Goal: Task Accomplishment & Management: Use online tool/utility

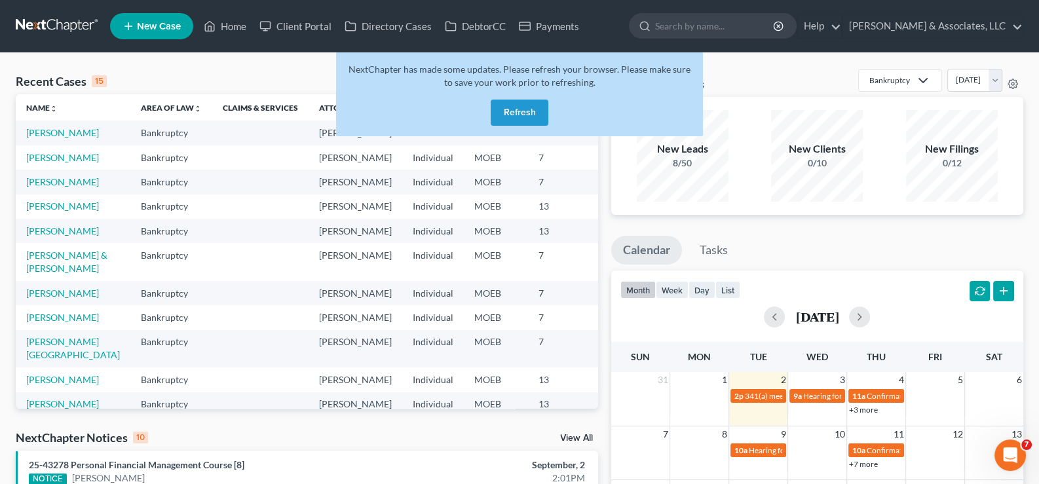
click at [522, 111] on button "Refresh" at bounding box center [520, 113] width 58 height 26
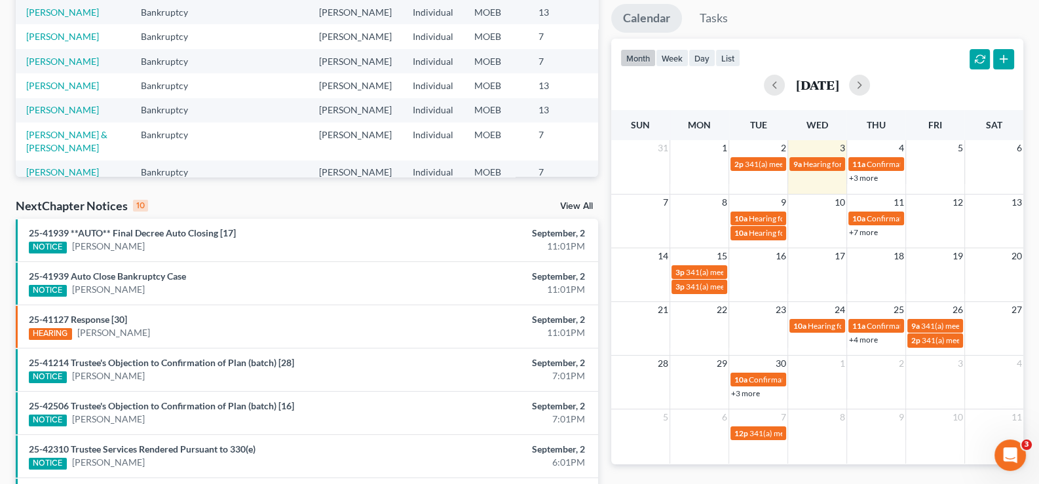
scroll to position [261, 0]
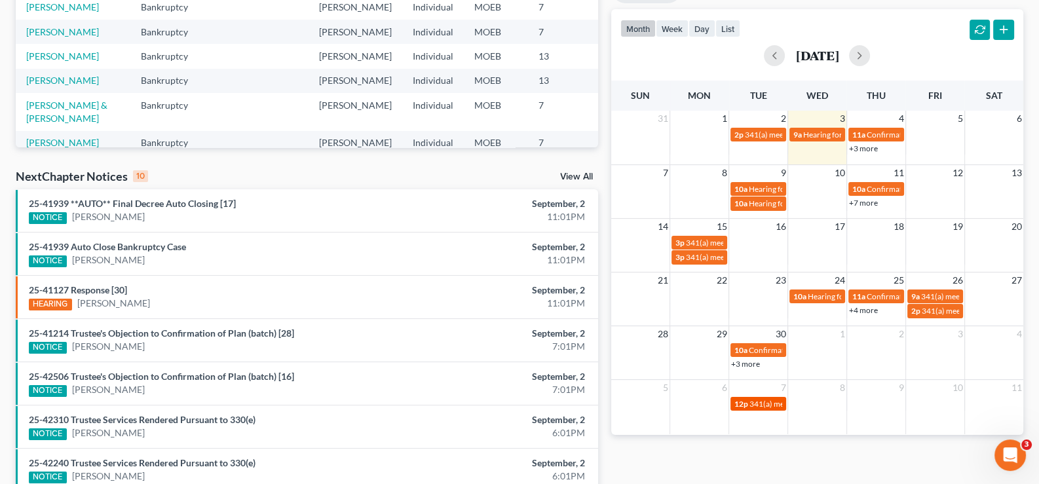
click at [757, 402] on span "341(a) meeting for [PERSON_NAME]" at bounding box center [813, 404] width 126 height 10
click at [870, 55] on button "button" at bounding box center [859, 55] width 21 height 21
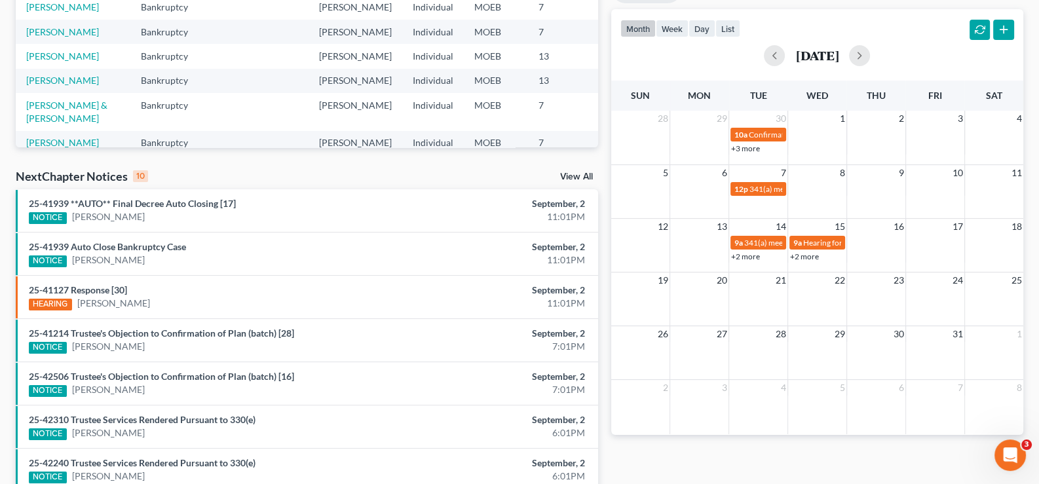
click at [740, 151] on link "+3 more" at bounding box center [745, 149] width 29 height 10
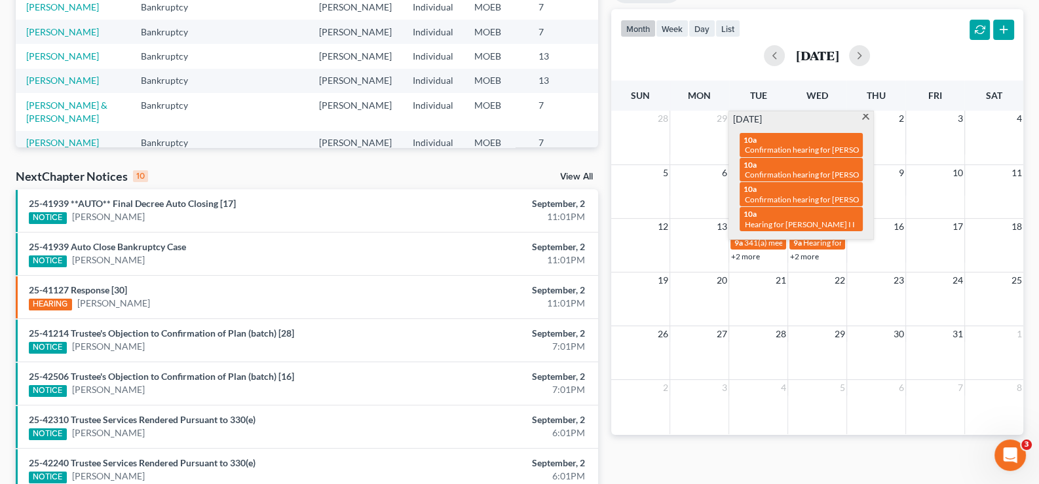
click at [785, 14] on div "month week day list [DATE]" at bounding box center [817, 40] width 425 height 63
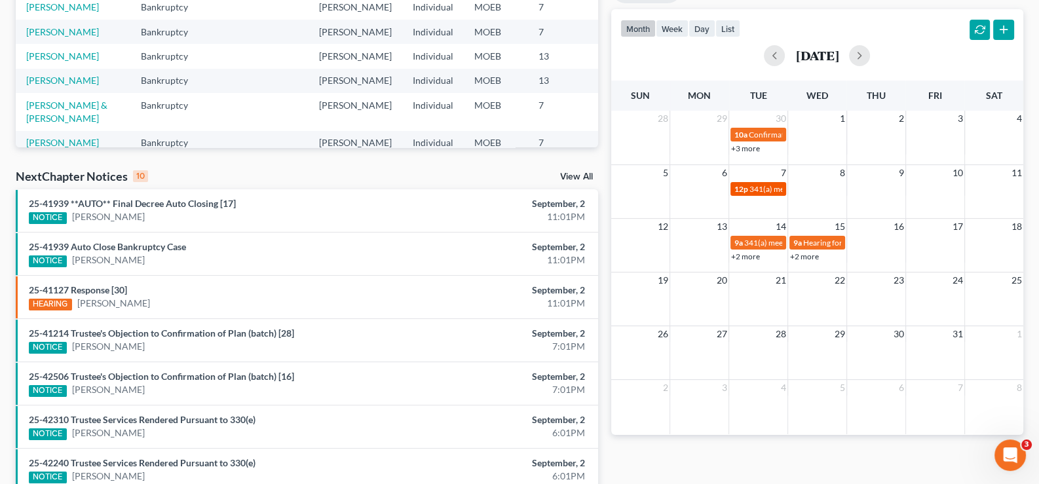
click at [744, 184] on span "12p" at bounding box center [742, 189] width 14 height 10
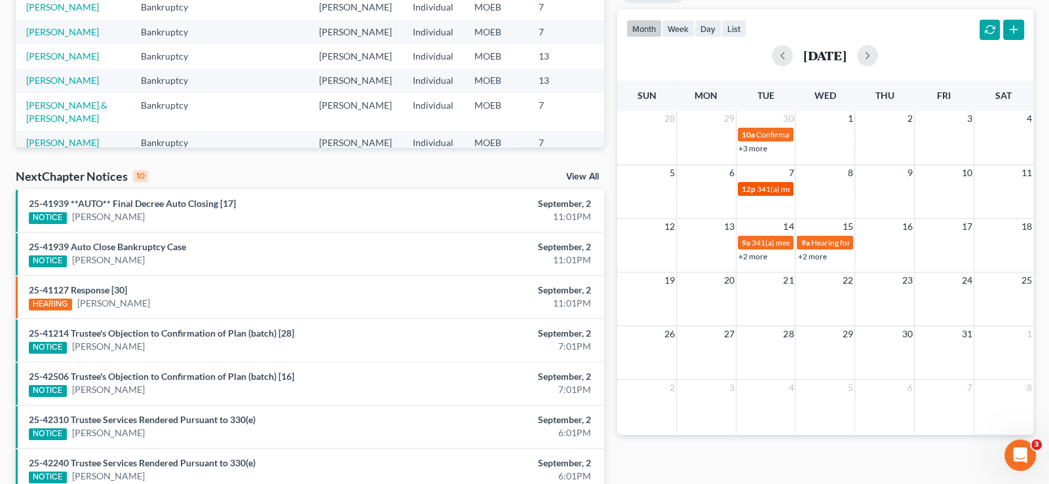
select select "Days"
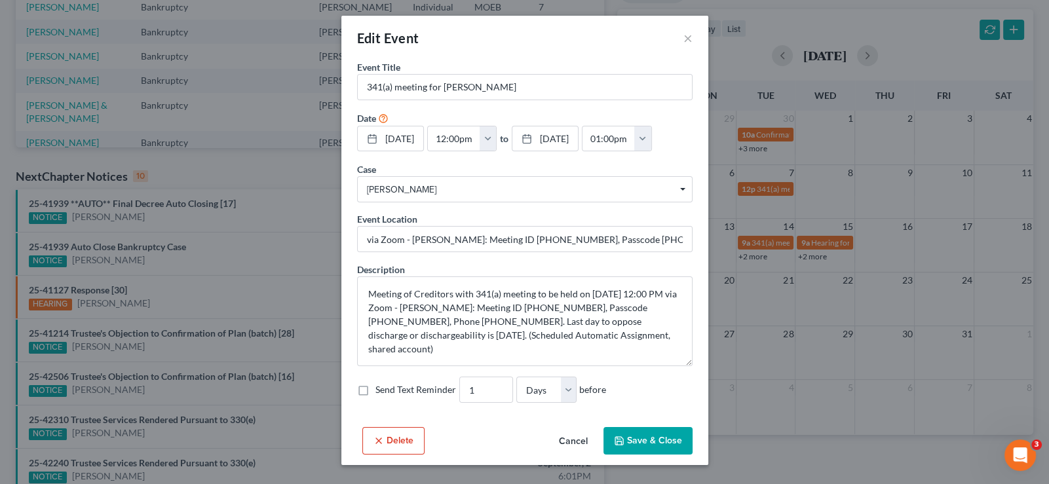
click at [577, 440] on button "Cancel" at bounding box center [573, 442] width 50 height 26
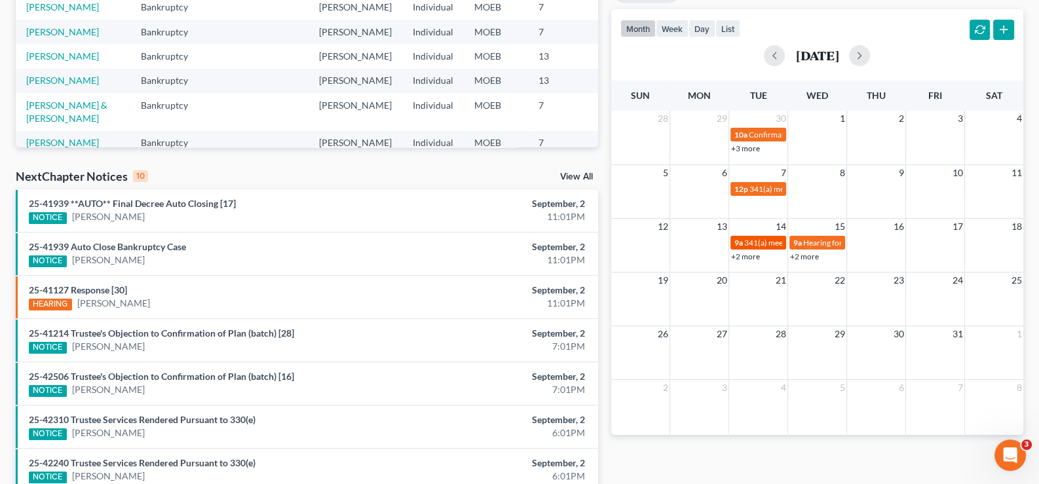
click at [750, 242] on span "341(a) meeting for [PERSON_NAME]" at bounding box center [807, 243] width 126 height 10
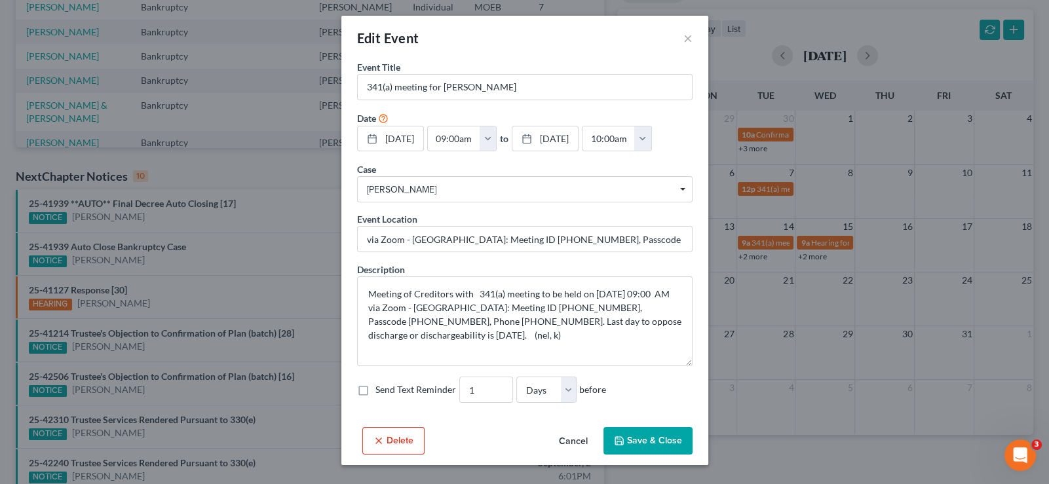
click at [753, 252] on div "Edit Event × Event Title * 341(a) meeting for [PERSON_NAME] Date [DATE] close D…" at bounding box center [524, 242] width 1049 height 484
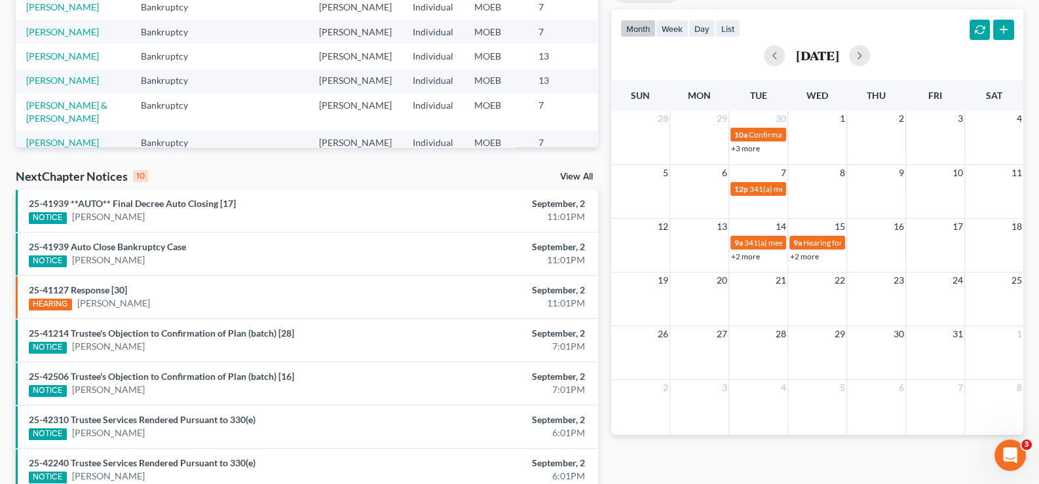
click at [754, 254] on link "+2 more" at bounding box center [745, 257] width 29 height 10
click at [806, 178] on td "8" at bounding box center [817, 172] width 59 height 16
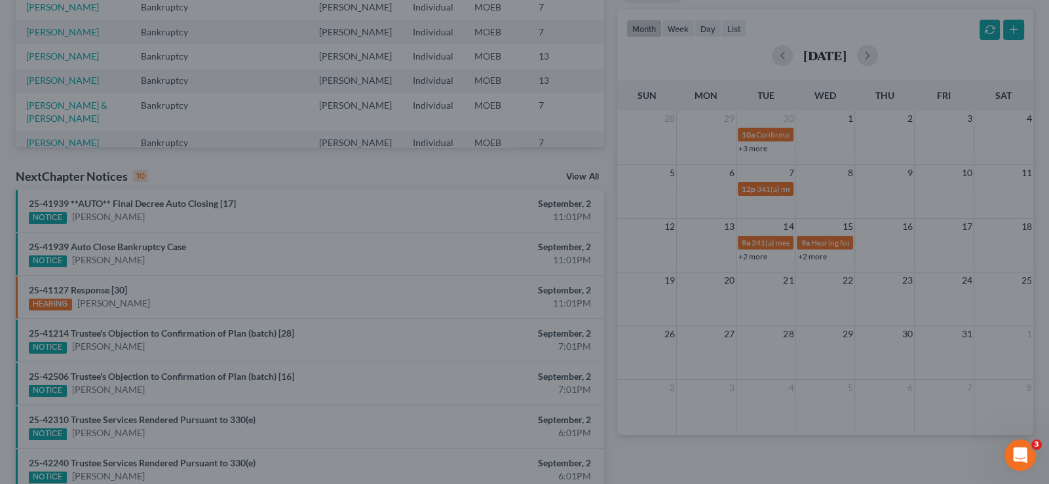
click at [792, 19] on div "New Event × Event Title * Date [DATE] close Date [DATE] Time 12:00 AM chevron_l…" at bounding box center [524, 242] width 1049 height 484
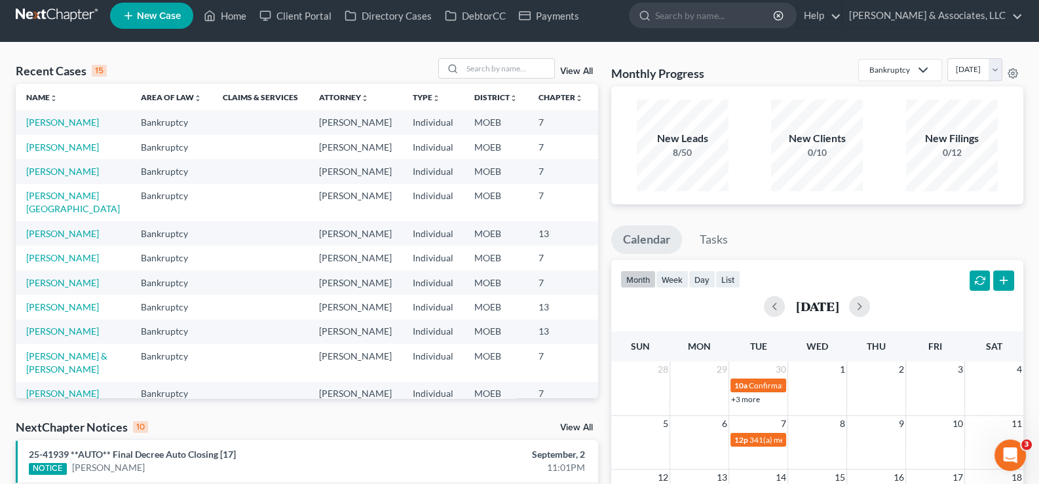
scroll to position [0, 0]
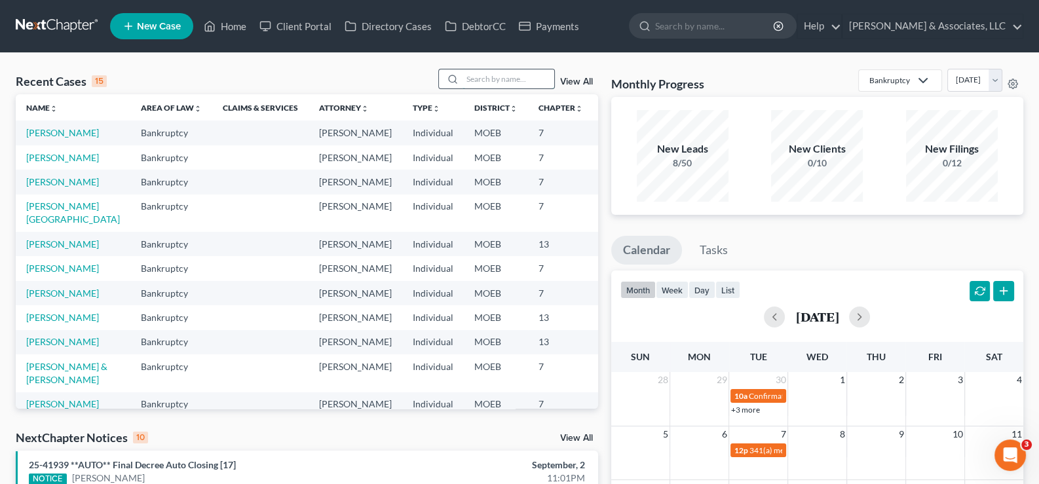
click at [508, 80] on input "search" at bounding box center [509, 78] width 92 height 19
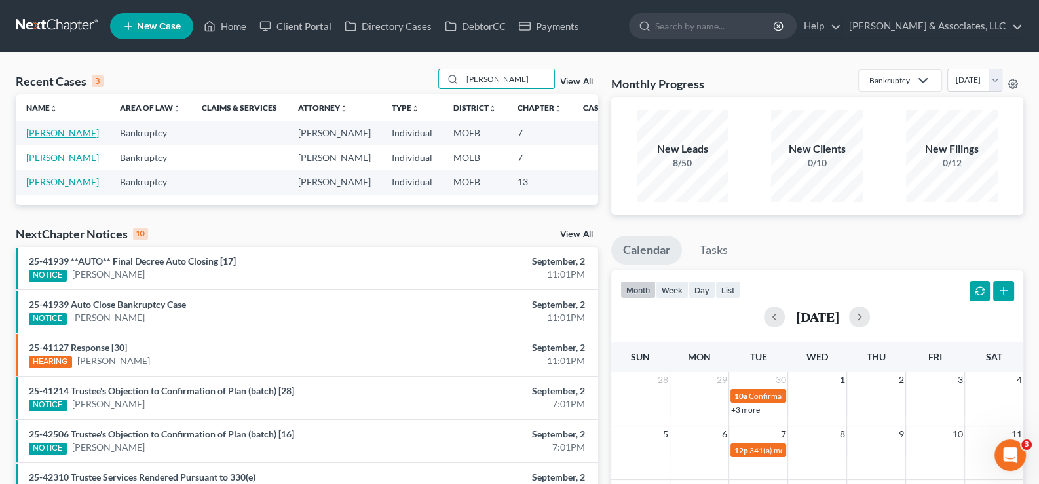
type input "[PERSON_NAME]"
click at [39, 138] on link "[PERSON_NAME]" at bounding box center [62, 132] width 73 height 11
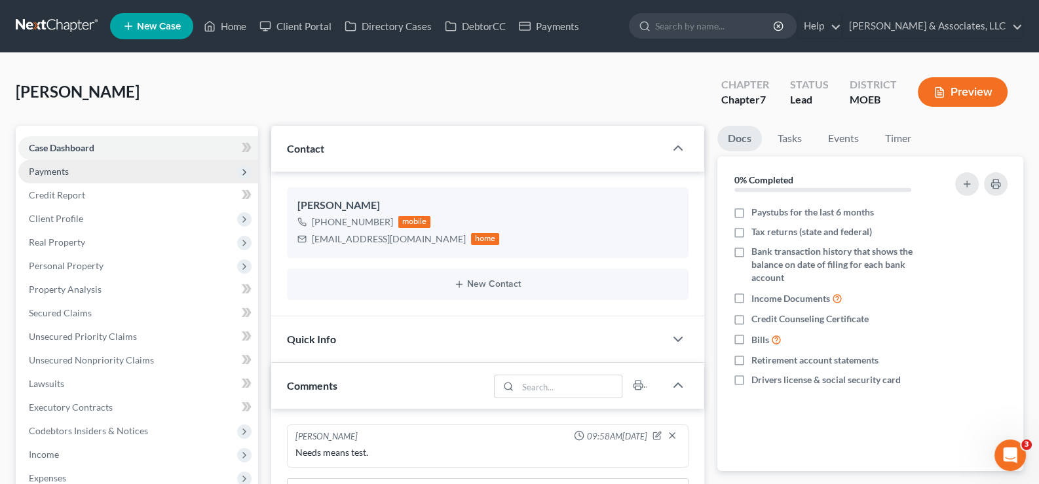
click at [54, 174] on span "Payments" at bounding box center [49, 171] width 40 height 11
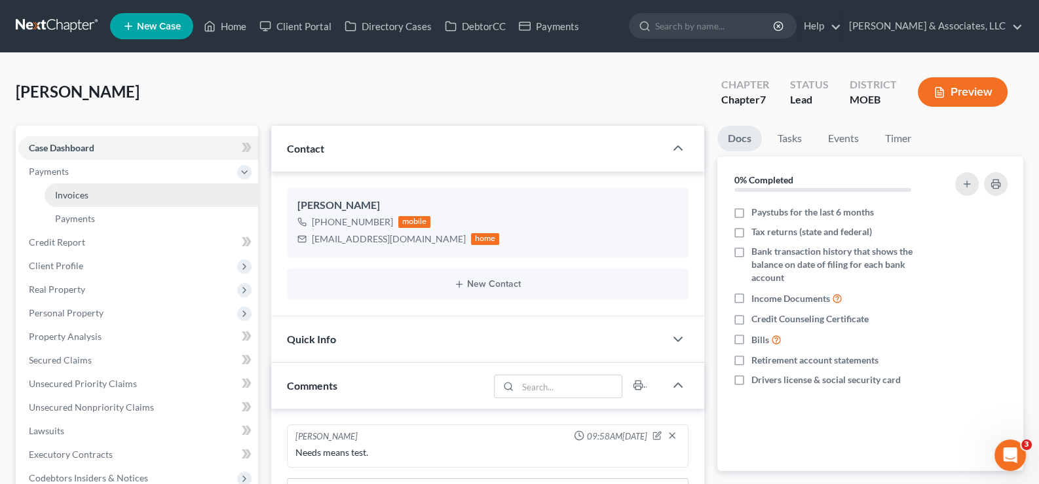
click at [75, 197] on span "Invoices" at bounding box center [71, 194] width 33 height 11
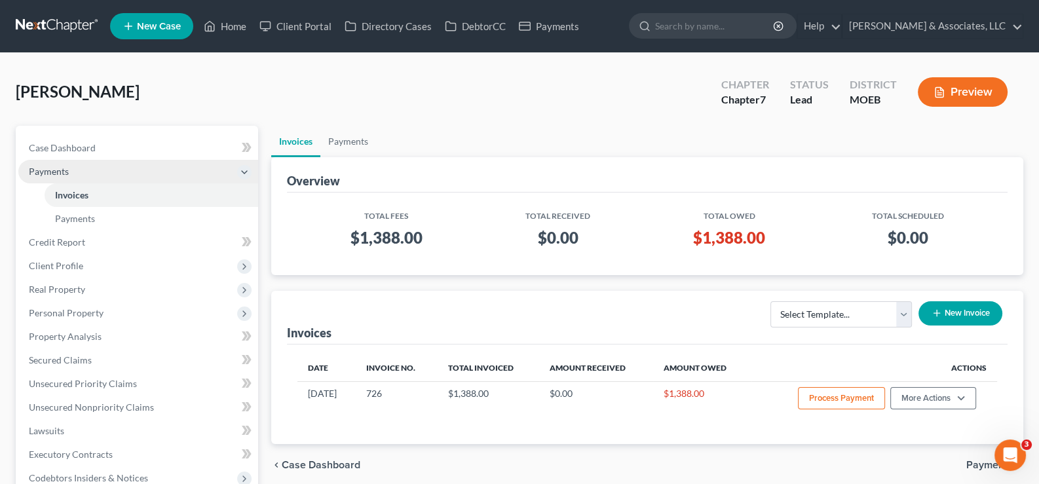
click at [43, 172] on span "Payments" at bounding box center [49, 171] width 40 height 11
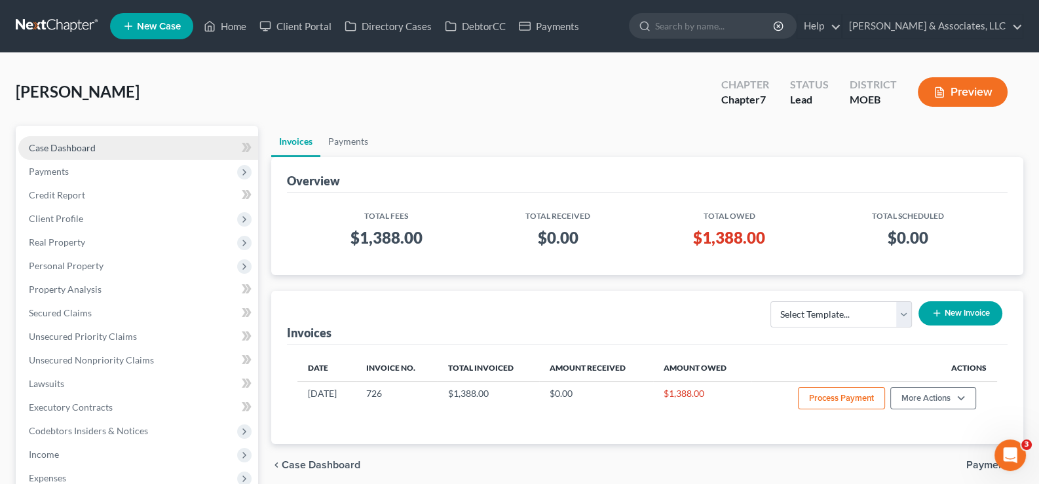
click at [60, 149] on span "Case Dashboard" at bounding box center [62, 147] width 67 height 11
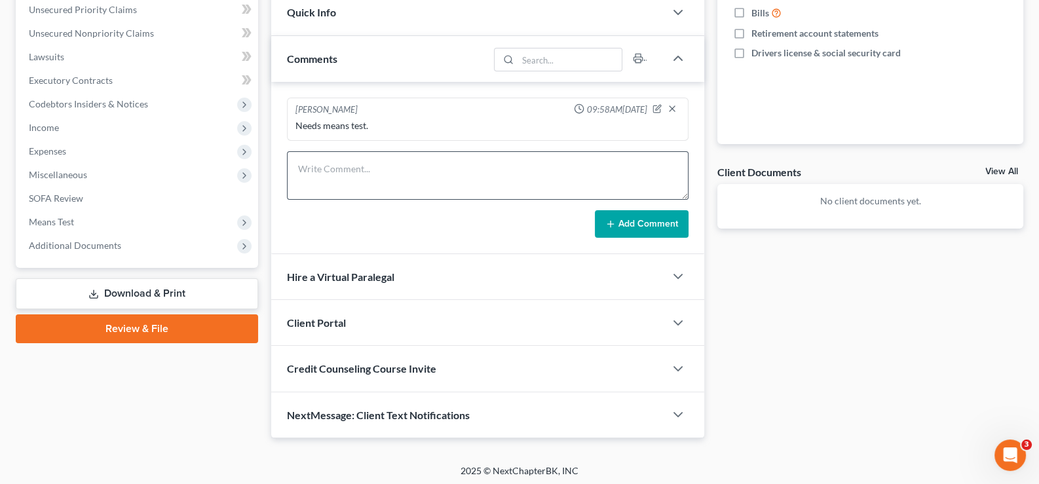
scroll to position [328, 0]
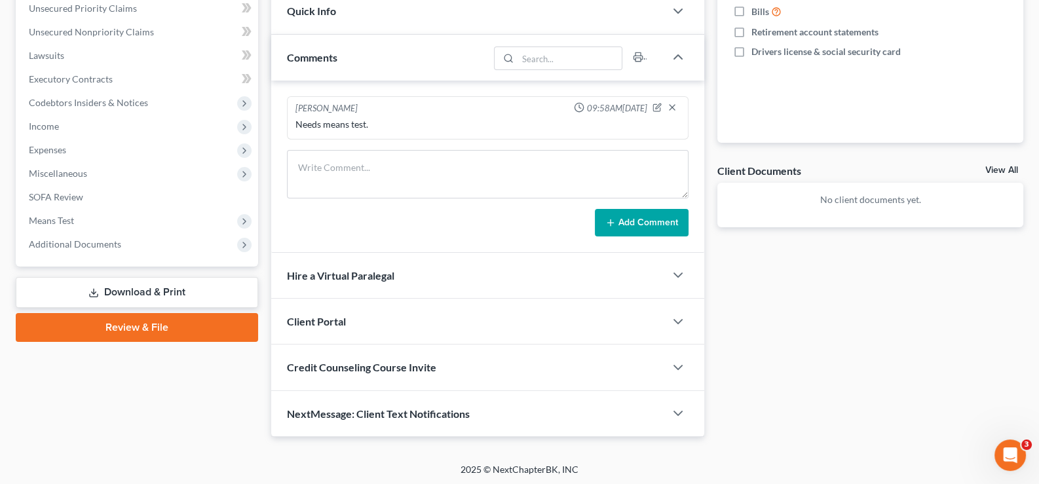
click at [305, 320] on span "Client Portal" at bounding box center [316, 321] width 59 height 12
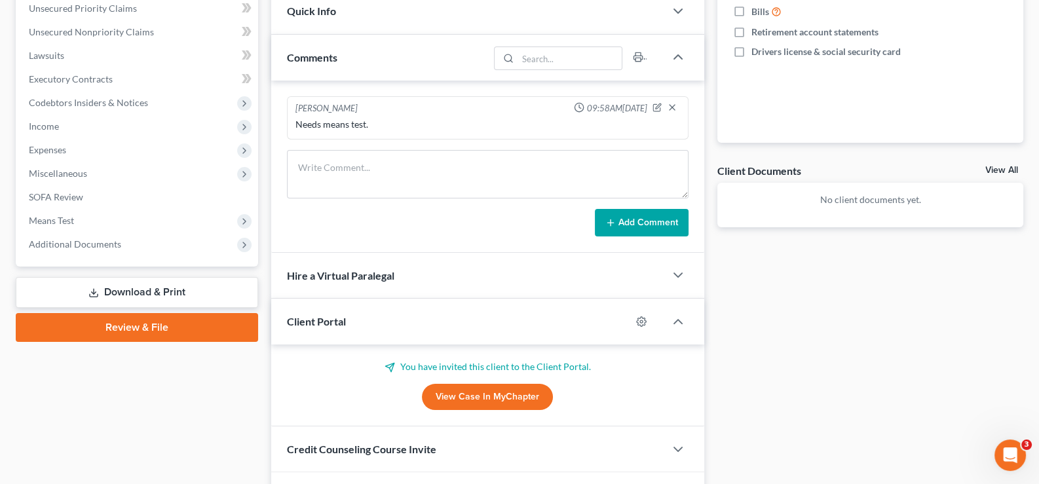
click at [305, 320] on span "Client Portal" at bounding box center [316, 321] width 59 height 12
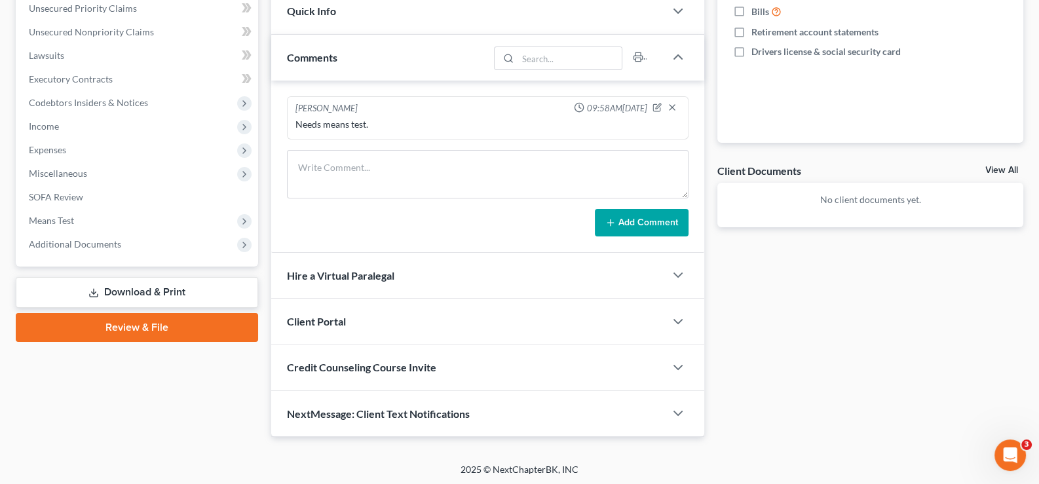
click at [320, 376] on div "Credit Counseling Course Invite" at bounding box center [468, 367] width 394 height 45
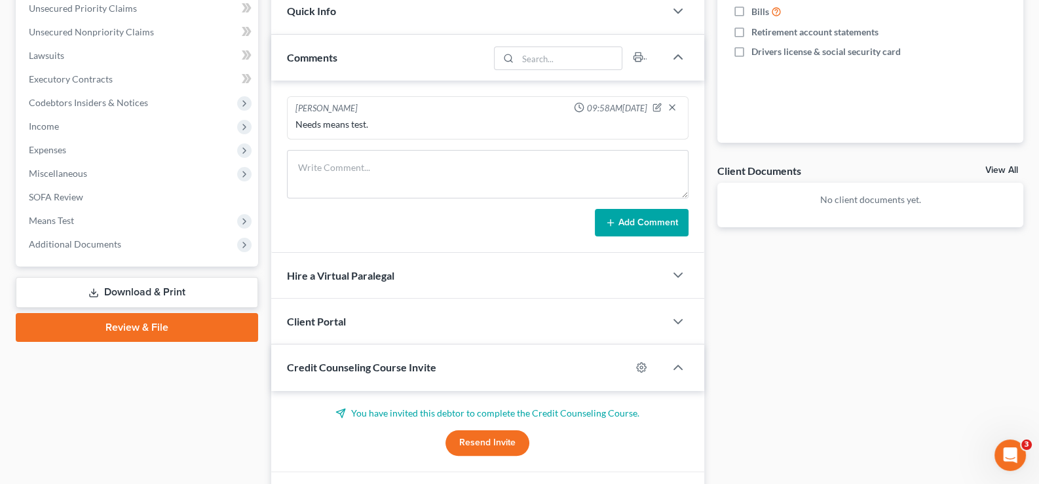
click at [320, 376] on div "Credit Counseling Course Invite" at bounding box center [451, 367] width 360 height 45
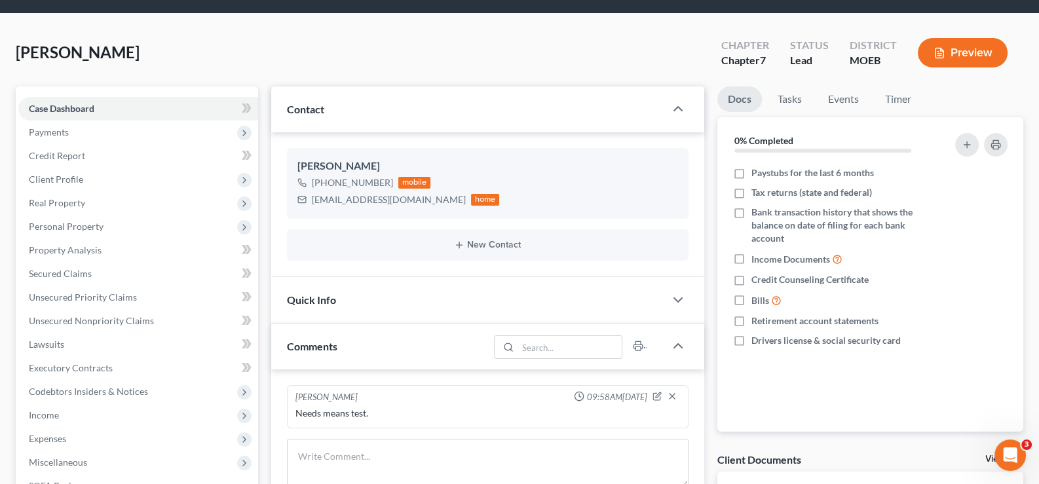
scroll to position [1, 0]
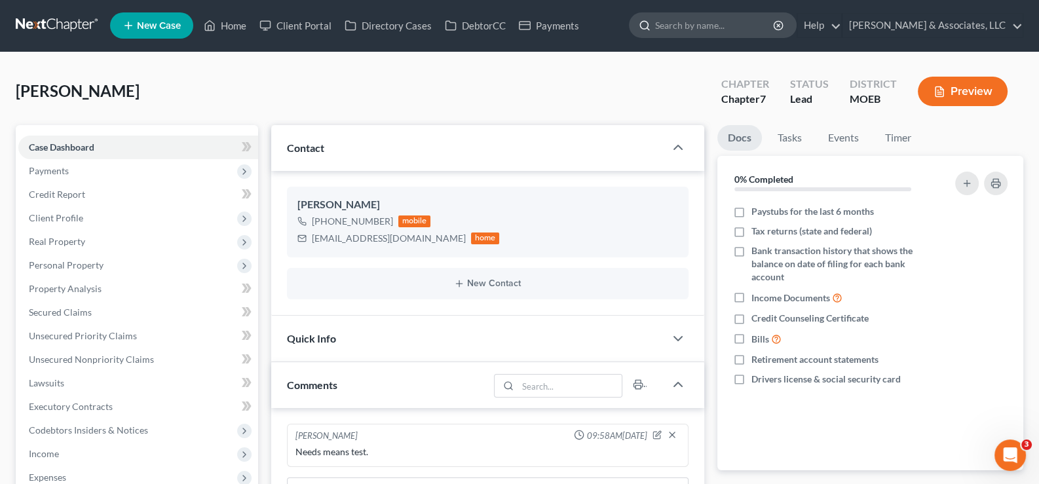
click at [715, 28] on input "search" at bounding box center [715, 25] width 120 height 24
click at [239, 23] on link "Home" at bounding box center [225, 26] width 56 height 24
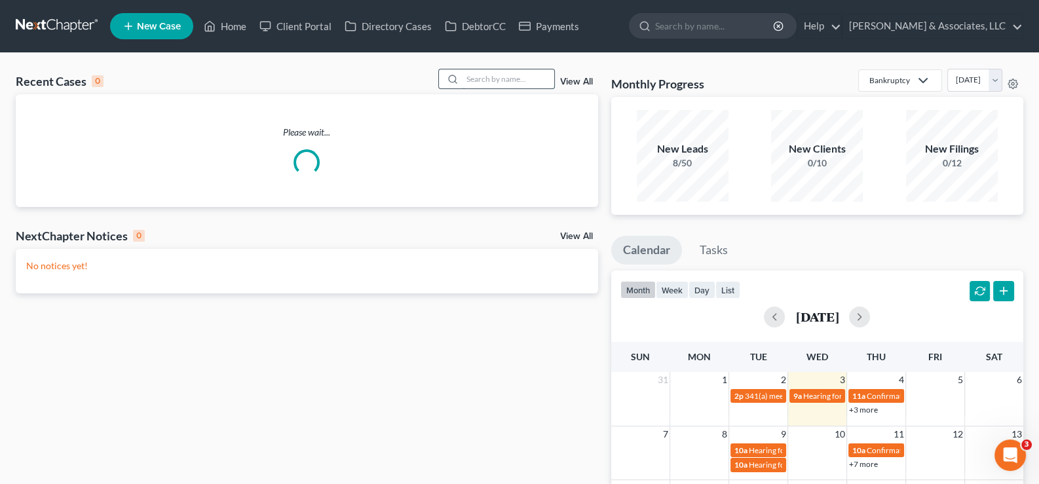
click at [476, 73] on input "search" at bounding box center [509, 78] width 92 height 19
type input "harps"
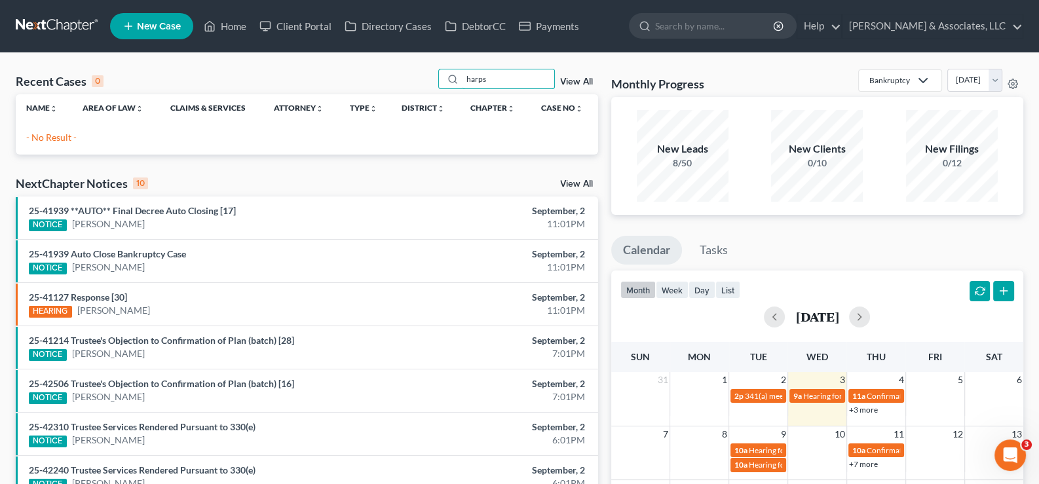
drag, startPoint x: 492, startPoint y: 80, endPoint x: 401, endPoint y: 83, distance: 91.1
click at [401, 83] on div "Recent Cases 0 harps View All" at bounding box center [307, 82] width 583 height 26
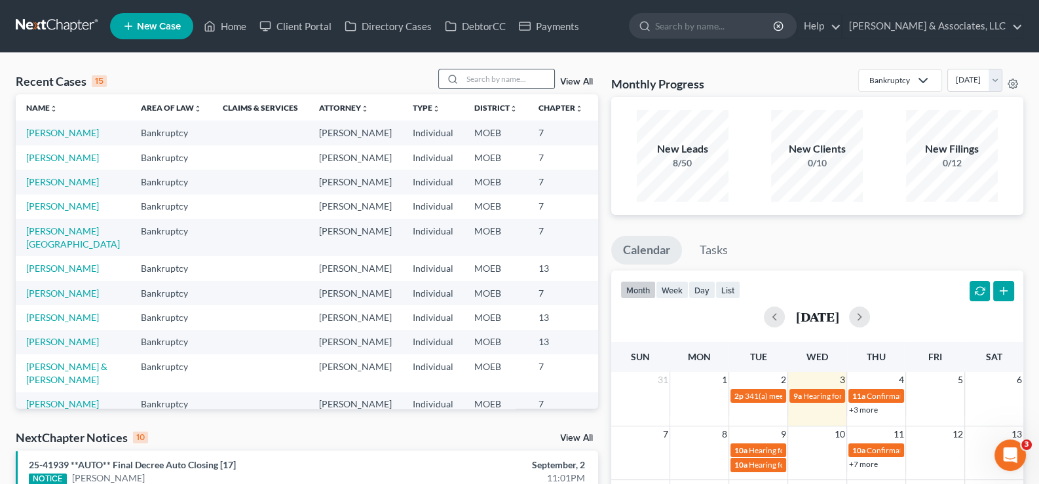
click at [458, 76] on icon at bounding box center [453, 79] width 10 height 10
click at [505, 79] on input "search" at bounding box center [509, 78] width 92 height 19
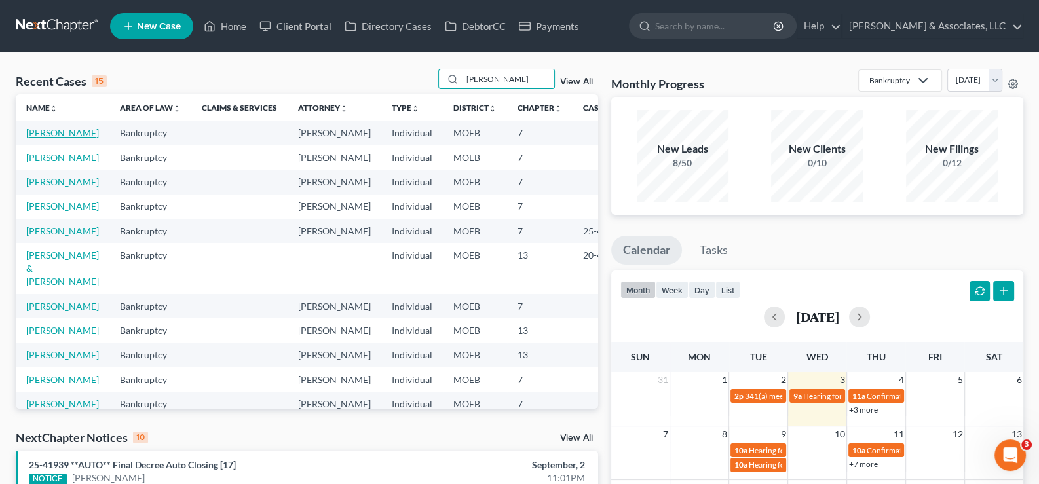
type input "[PERSON_NAME]"
click at [56, 138] on link "[PERSON_NAME]" at bounding box center [62, 132] width 73 height 11
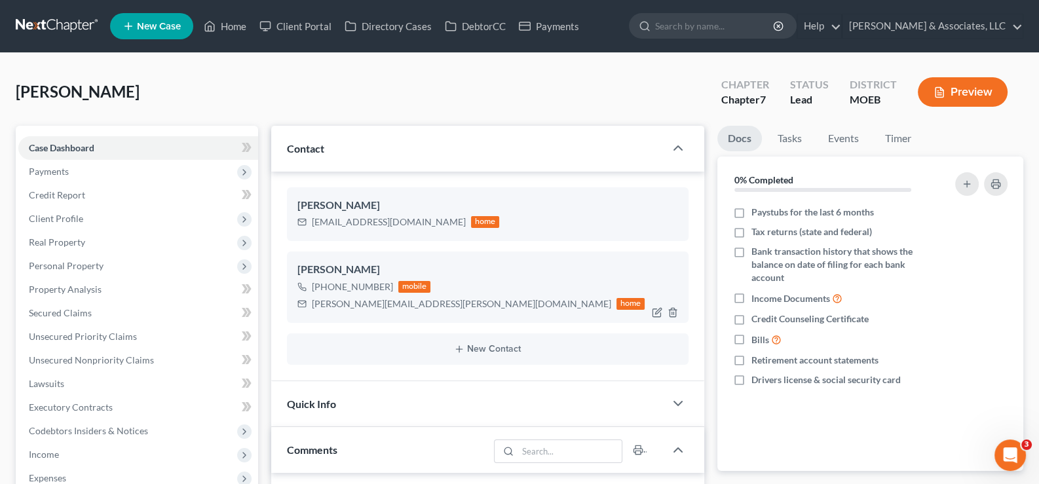
scroll to position [465, 0]
drag, startPoint x: 432, startPoint y: 305, endPoint x: 298, endPoint y: 295, distance: 134.7
click at [298, 296] on div "[PERSON_NAME][EMAIL_ADDRESS][PERSON_NAME][DOMAIN_NAME] home" at bounding box center [471, 304] width 348 height 17
copy div "[PERSON_NAME][EMAIL_ADDRESS][PERSON_NAME][DOMAIN_NAME]"
click at [229, 33] on link "Home" at bounding box center [225, 26] width 56 height 24
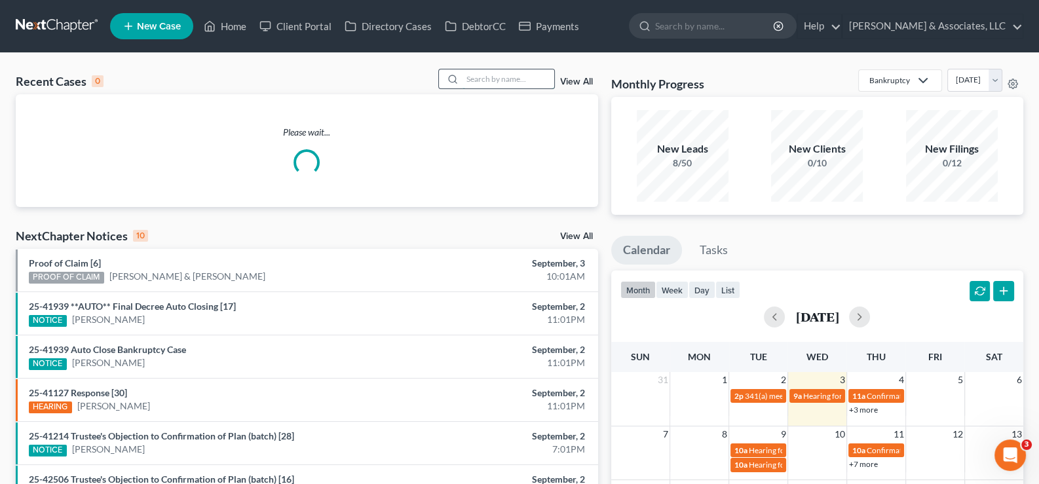
click at [475, 79] on input "search" at bounding box center [509, 78] width 92 height 19
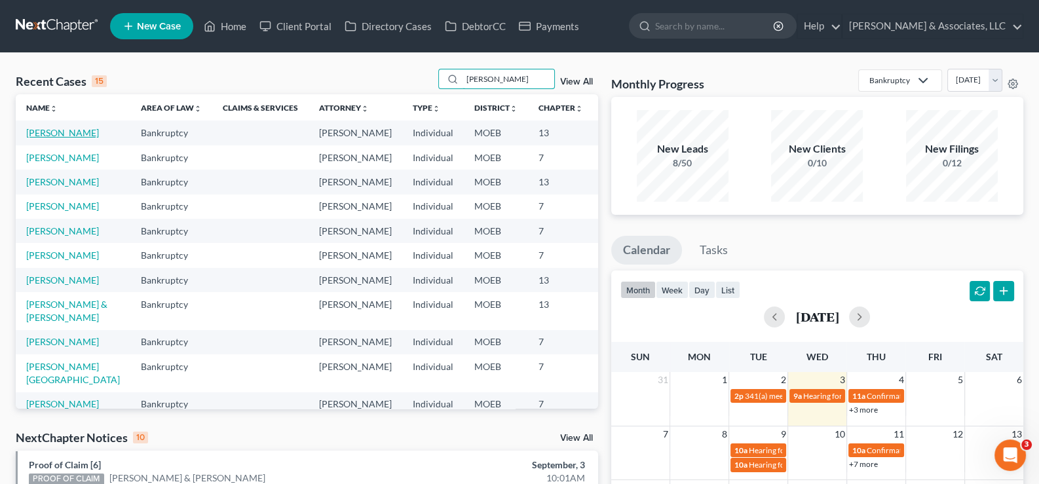
type input "[PERSON_NAME]"
click at [58, 138] on link "[PERSON_NAME]" at bounding box center [62, 132] width 73 height 11
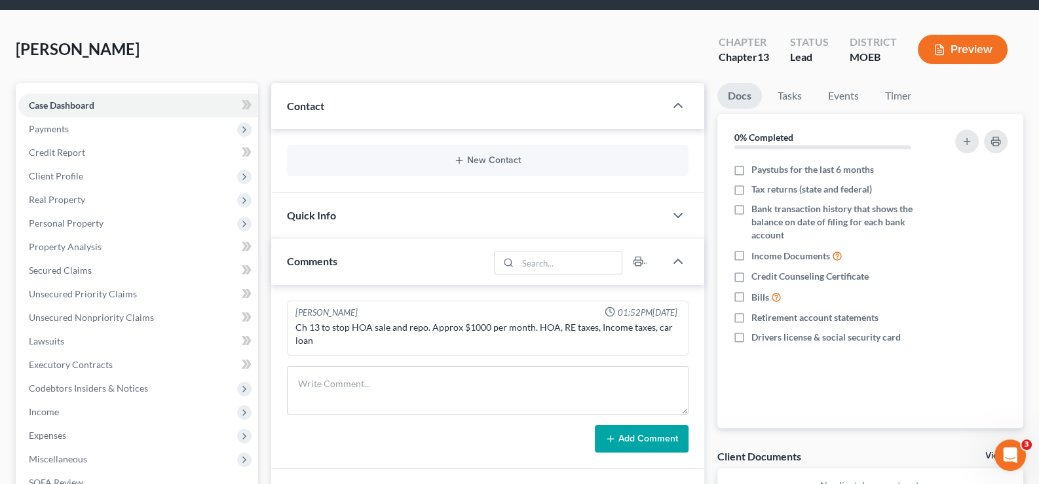
scroll to position [65, 0]
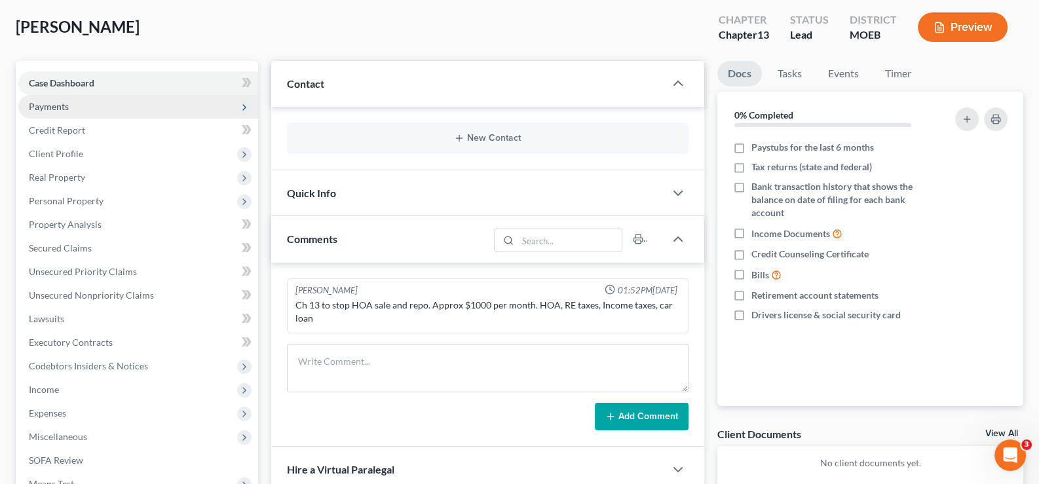
click at [48, 104] on span "Payments" at bounding box center [49, 106] width 40 height 11
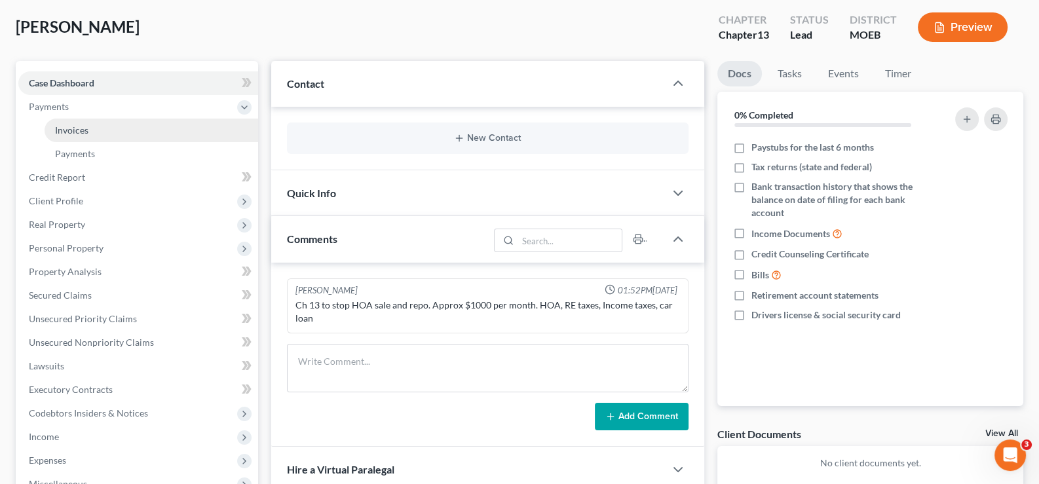
click at [72, 137] on link "Invoices" at bounding box center [152, 131] width 214 height 24
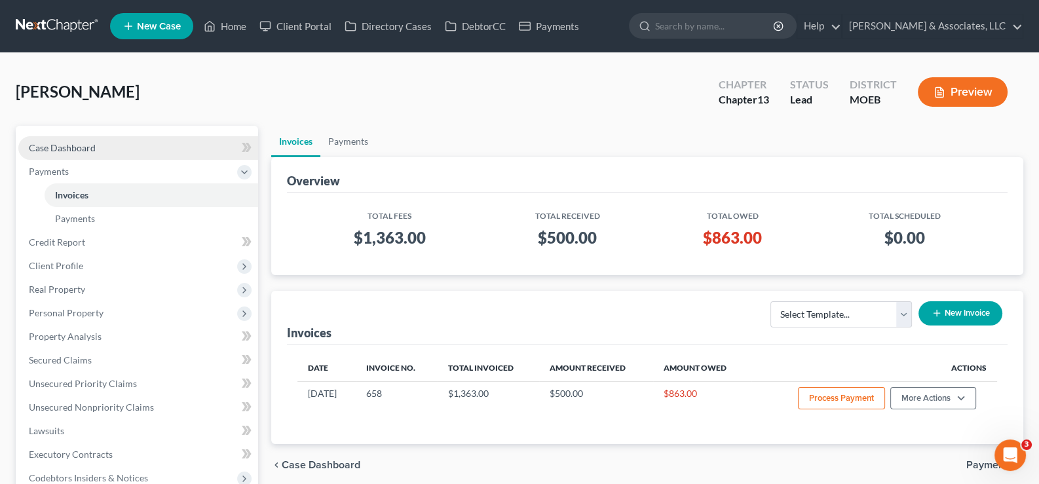
click at [41, 144] on span "Case Dashboard" at bounding box center [62, 147] width 67 height 11
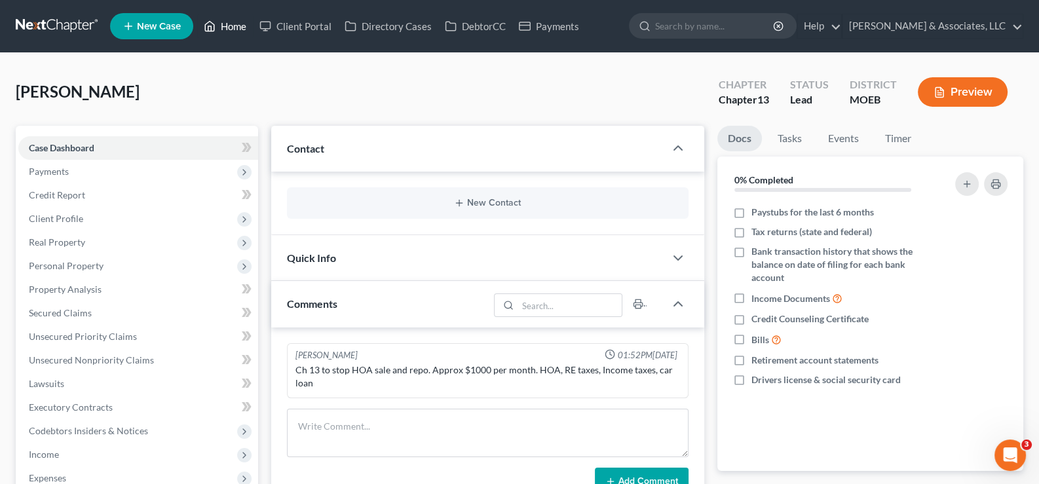
click at [238, 25] on link "Home" at bounding box center [225, 26] width 56 height 24
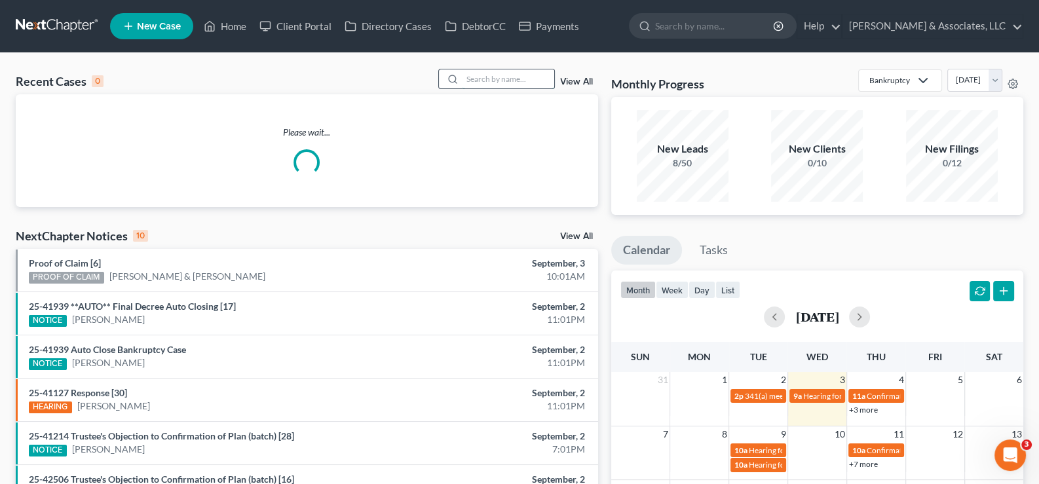
click at [509, 77] on input "search" at bounding box center [509, 78] width 92 height 19
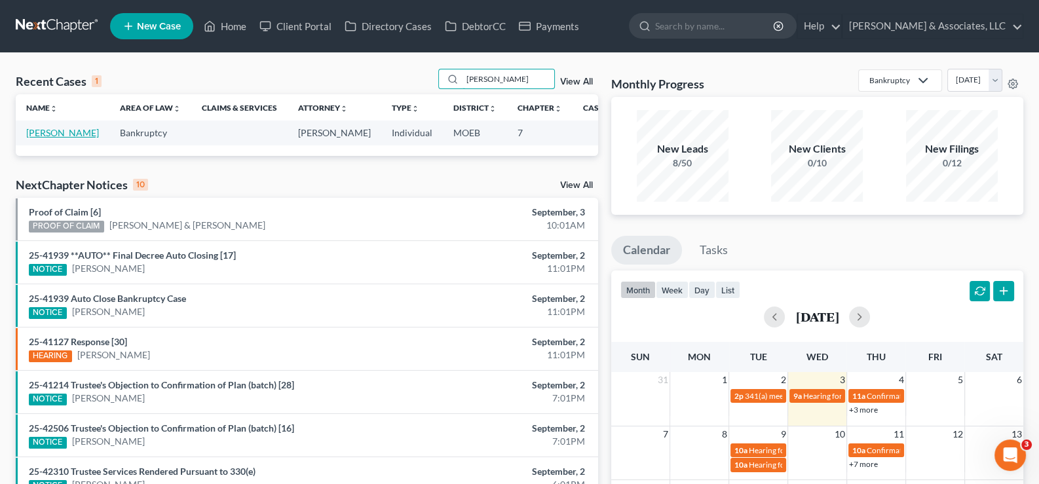
type input "[PERSON_NAME]"
click at [37, 138] on link "[PERSON_NAME]" at bounding box center [62, 132] width 73 height 11
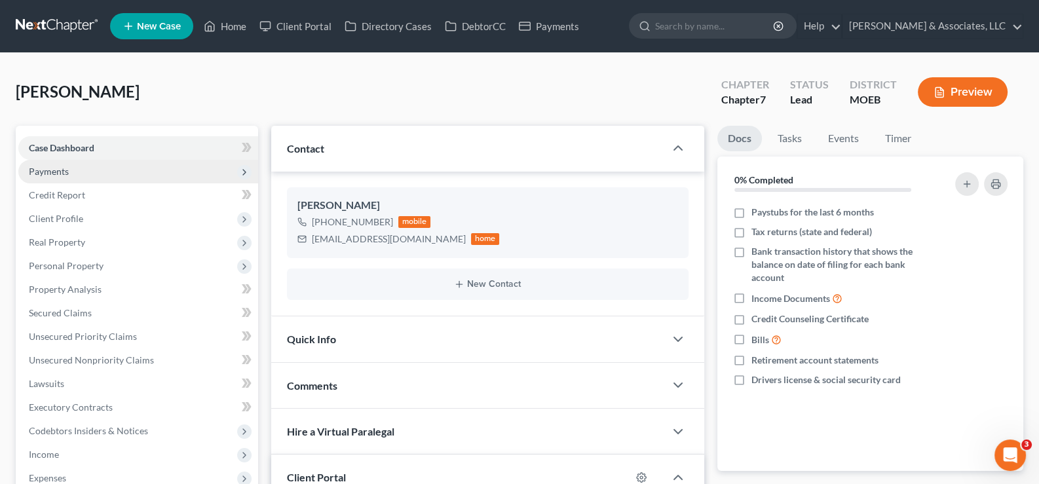
click at [43, 173] on span "Payments" at bounding box center [49, 171] width 40 height 11
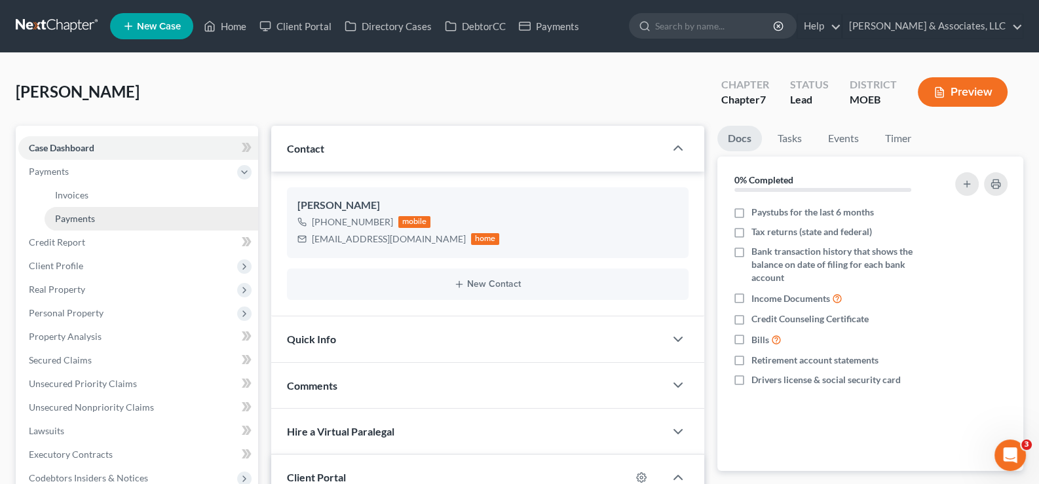
click at [69, 211] on link "Payments" at bounding box center [152, 219] width 214 height 24
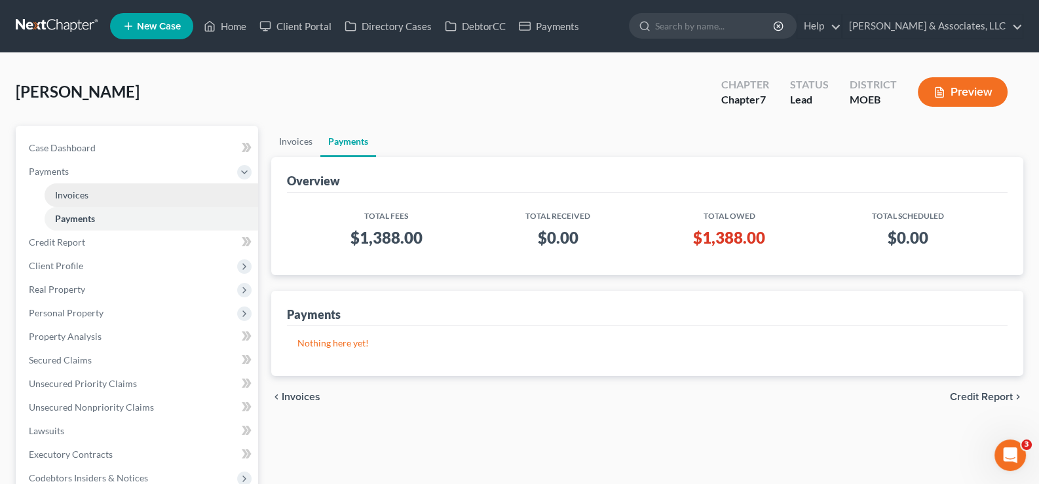
click at [81, 192] on span "Invoices" at bounding box center [71, 194] width 33 height 11
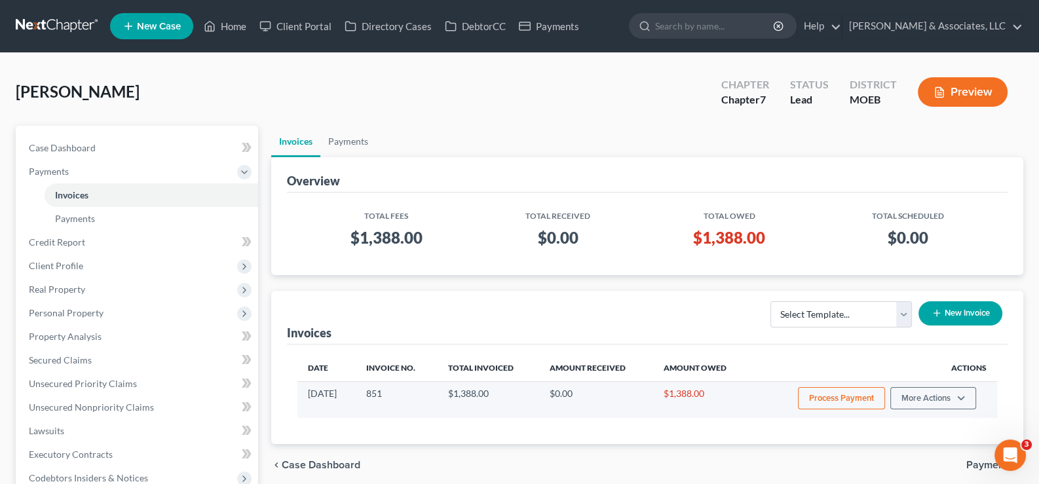
click at [847, 401] on button "Process Payment" at bounding box center [841, 398] width 87 height 22
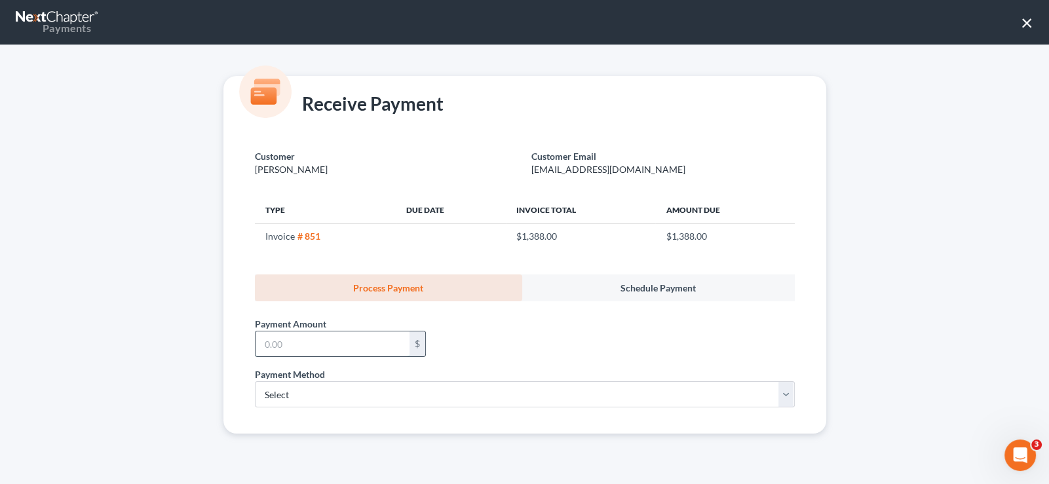
click at [300, 347] on input "text" at bounding box center [333, 344] width 154 height 25
type input "388"
click at [286, 396] on select "Select ACH Credit Card" at bounding box center [525, 394] width 540 height 26
select select "1"
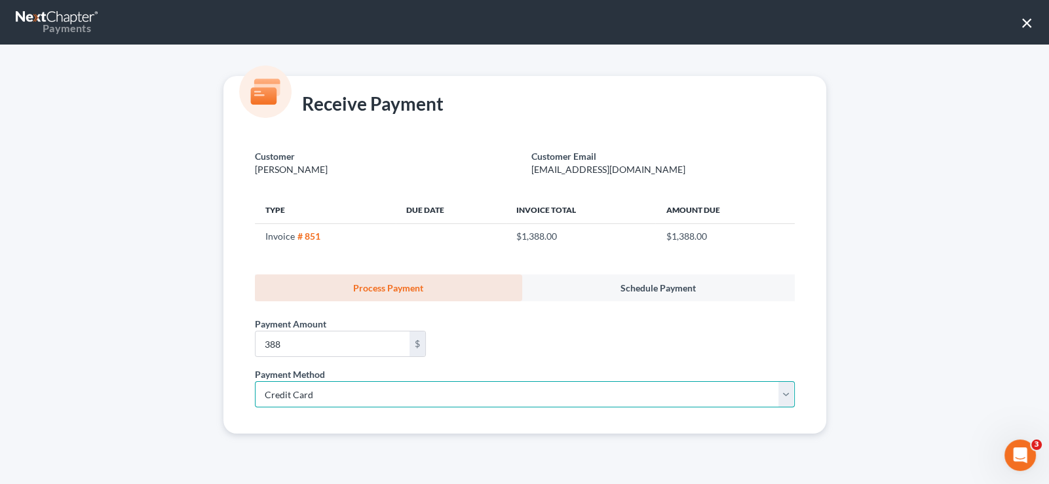
click at [255, 381] on select "Select ACH Credit Card" at bounding box center [525, 394] width 540 height 26
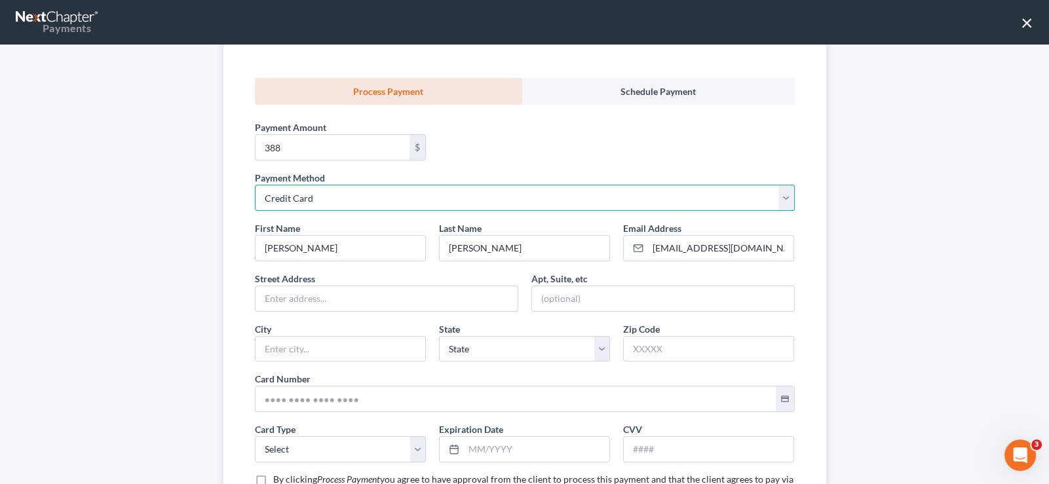
scroll to position [261, 0]
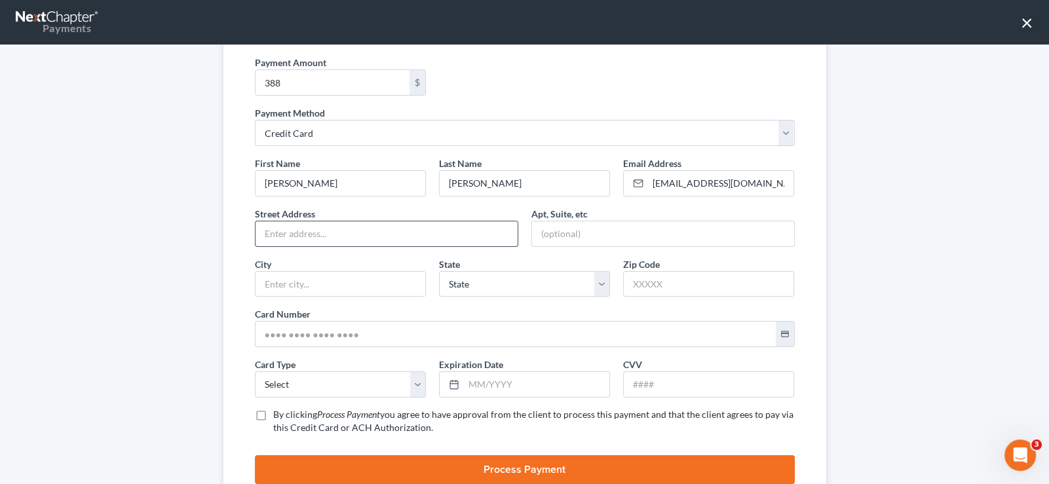
click at [272, 234] on input "text" at bounding box center [387, 233] width 262 height 25
type input "[STREET_ADDRESS]"
click at [681, 288] on input "text" at bounding box center [709, 284] width 170 height 25
type input "63135"
click at [398, 278] on input "text" at bounding box center [341, 284] width 170 height 25
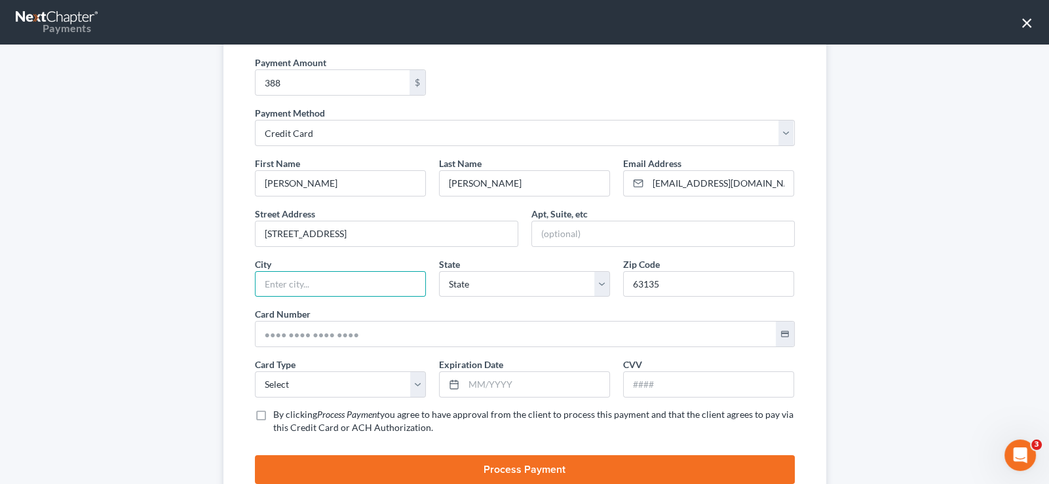
click at [487, 312] on div "Card Number * credit_card" at bounding box center [524, 327] width 553 height 40
drag, startPoint x: 296, startPoint y: 287, endPoint x: 304, endPoint y: 285, distance: 8.7
click at [296, 287] on input "text" at bounding box center [341, 284] width 170 height 25
type input "[PERSON_NAME]"
click at [261, 332] on input "text" at bounding box center [516, 334] width 520 height 25
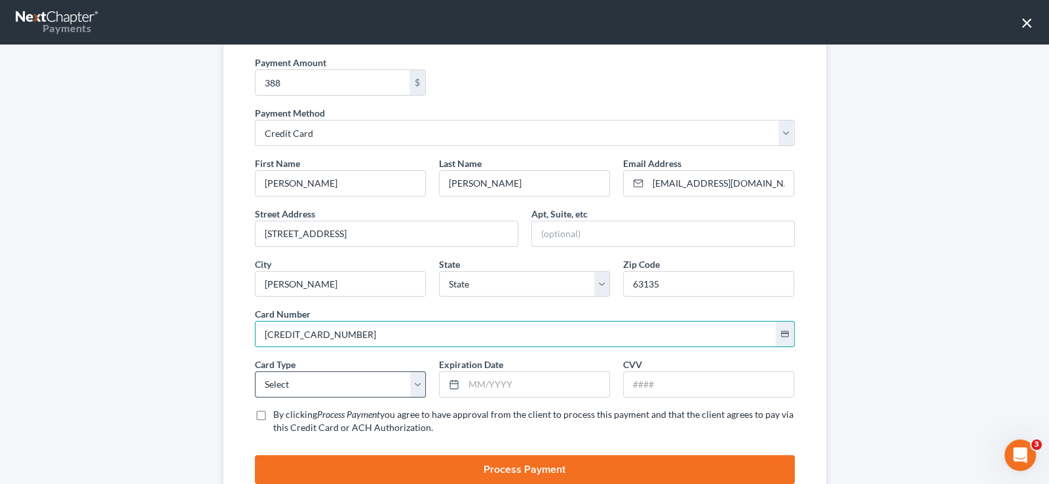
type input "[CREDIT_CARD_NUMBER]"
click at [310, 381] on select "Select Visa MasterCard Discover American Express" at bounding box center [340, 385] width 171 height 26
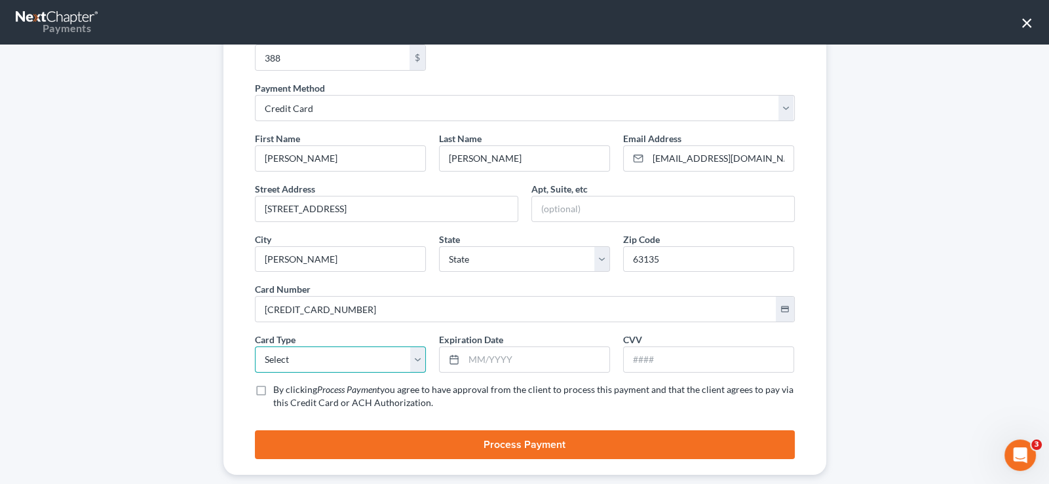
scroll to position [307, 0]
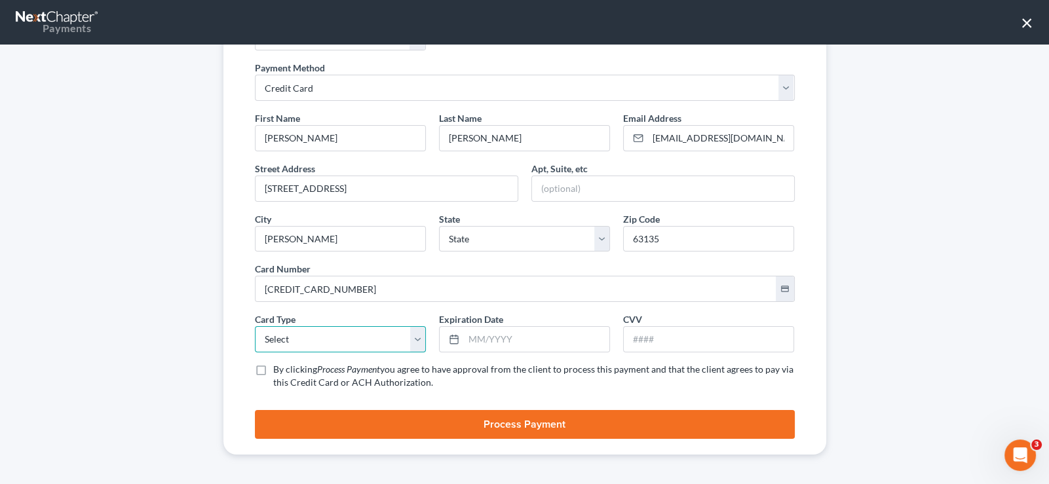
click at [299, 334] on select "Select Visa MasterCard Discover American Express" at bounding box center [340, 339] width 171 height 26
select select "0"
click at [255, 326] on select "Select Visa MasterCard Discover American Express" at bounding box center [340, 339] width 171 height 26
click at [469, 338] on input "text" at bounding box center [536, 339] width 145 height 25
type input "08/2028"
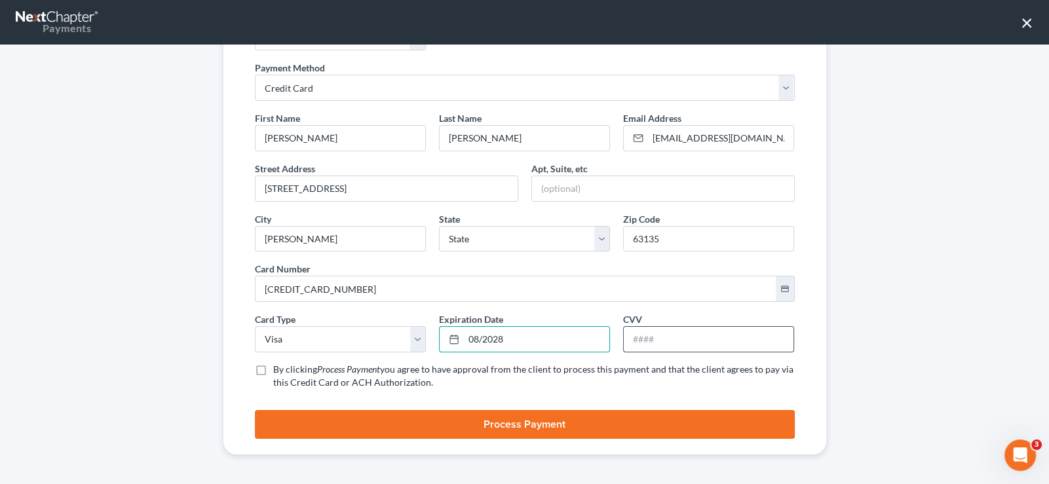
click at [628, 341] on input "text" at bounding box center [709, 339] width 170 height 25
type input "741"
click at [273, 367] on label "By clicking Process Payment you agree to have approval from the client to proce…" at bounding box center [534, 376] width 522 height 26
click at [278, 367] on input "By clicking Process Payment you agree to have approval from the client to proce…" at bounding box center [282, 367] width 9 height 9
checkbox input "true"
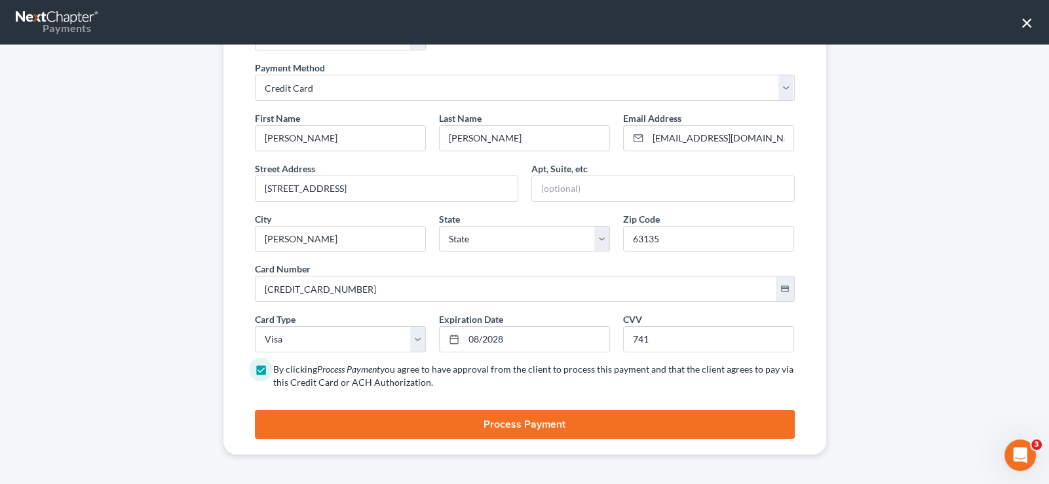
click at [504, 418] on button "Process Payment" at bounding box center [525, 424] width 540 height 29
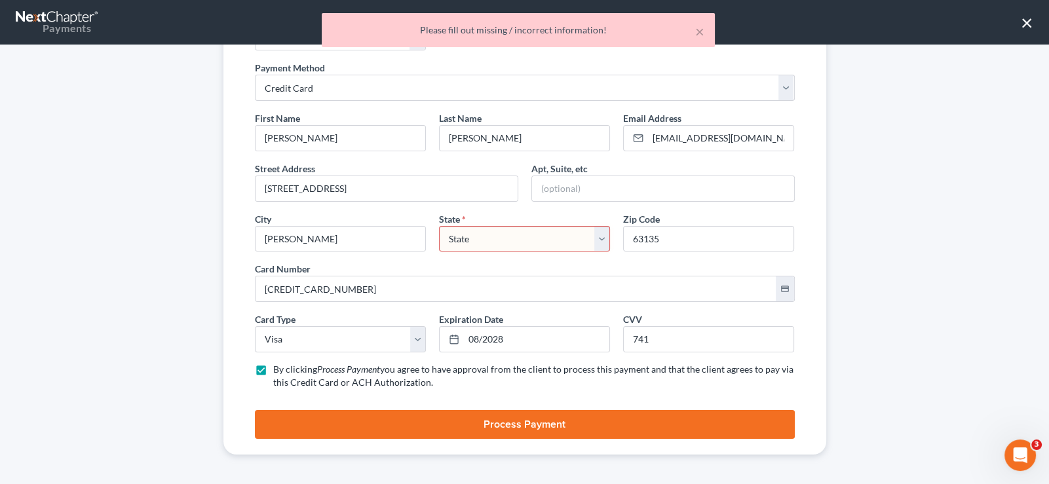
click at [516, 242] on select "State [US_STATE] AK AR AZ CA CO CT DE DC [GEOGRAPHIC_DATA] [GEOGRAPHIC_DATA] GU…" at bounding box center [524, 239] width 171 height 26
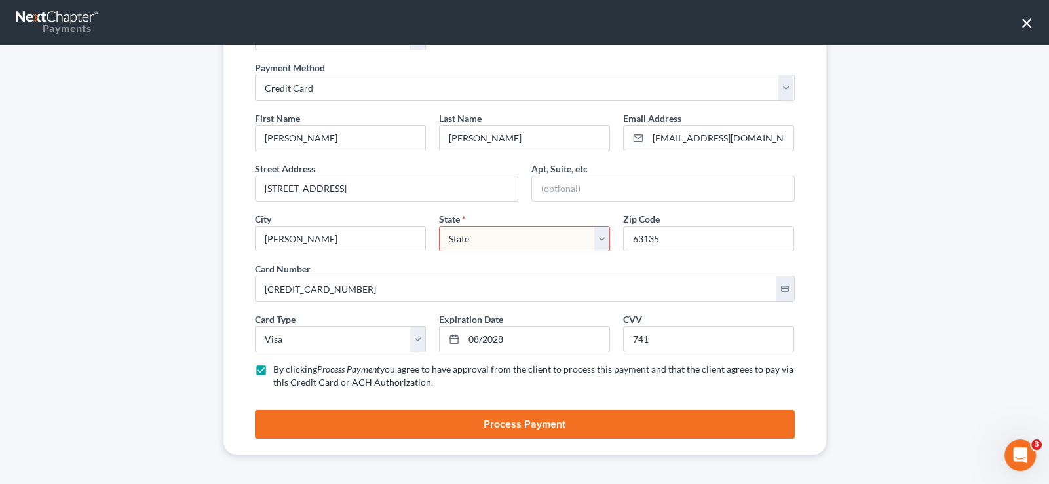
select select "26"
click at [439, 226] on select "State [US_STATE] AK AR AZ CA CO CT DE DC [GEOGRAPHIC_DATA] [GEOGRAPHIC_DATA] GU…" at bounding box center [524, 239] width 171 height 26
click at [488, 420] on button "Process Payment" at bounding box center [525, 424] width 540 height 29
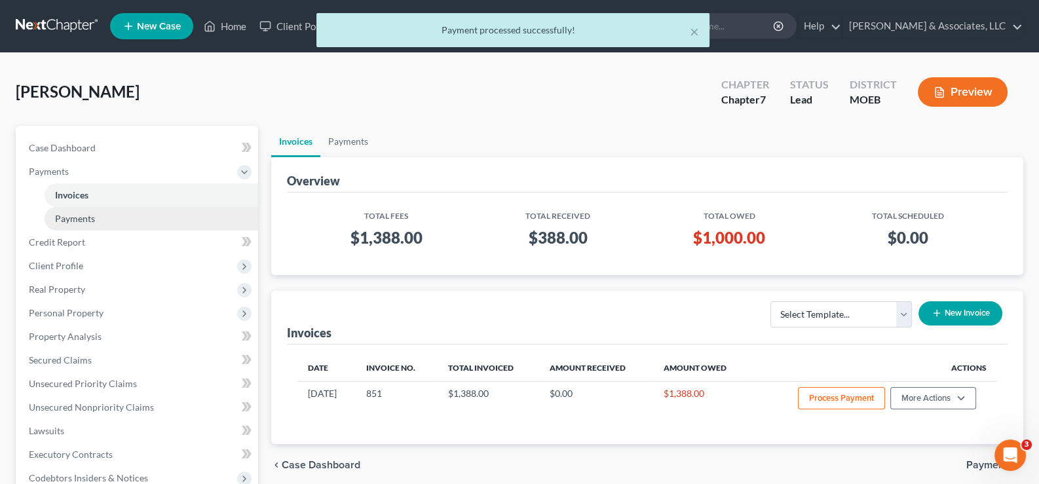
click at [72, 214] on span "Payments" at bounding box center [75, 218] width 40 height 11
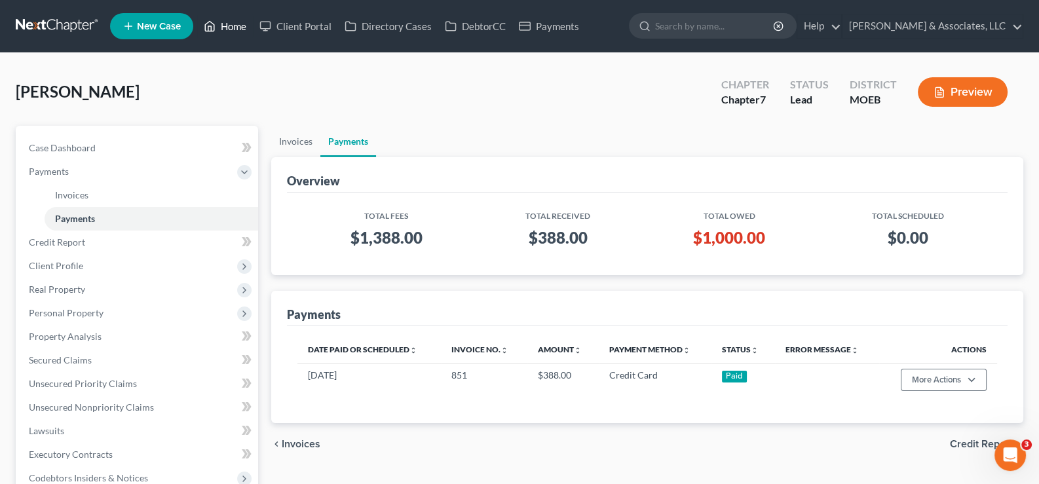
click at [242, 28] on link "Home" at bounding box center [225, 26] width 56 height 24
